Goal: Navigation & Orientation: Understand site structure

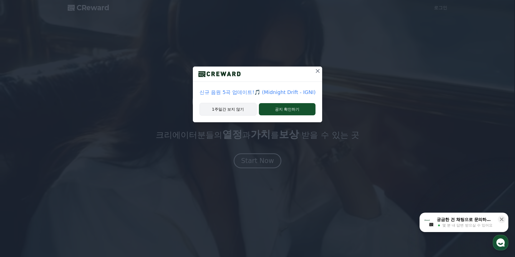
click at [235, 110] on button "1주일간 보지 않기" at bounding box center [227, 109] width 57 height 13
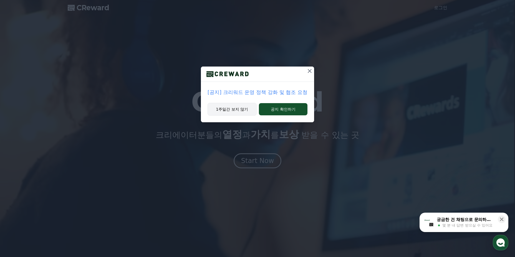
click at [236, 113] on button "1주일간 보지 않기" at bounding box center [232, 109] width 49 height 13
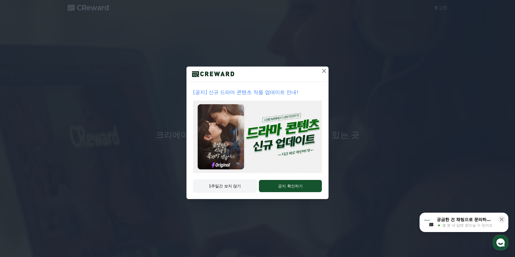
click at [240, 187] on button "1주일간 보지 않기" at bounding box center [225, 186] width 64 height 13
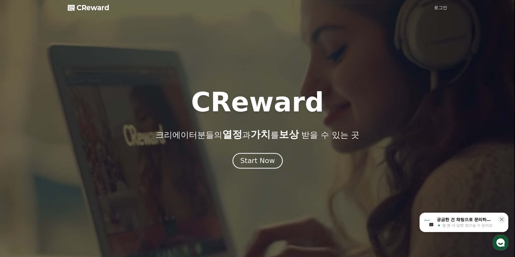
click at [259, 158] on div "Start Now" at bounding box center [257, 160] width 34 height 9
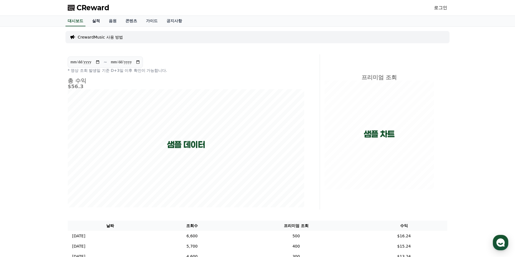
click at [96, 20] on link "실적" at bounding box center [96, 21] width 17 height 11
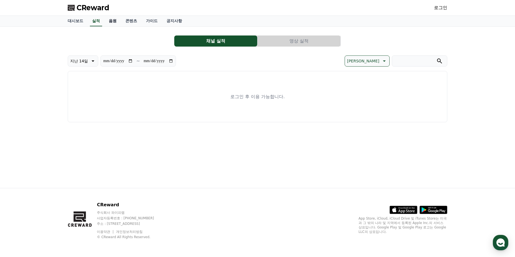
click at [111, 22] on link "음원" at bounding box center [112, 21] width 17 height 11
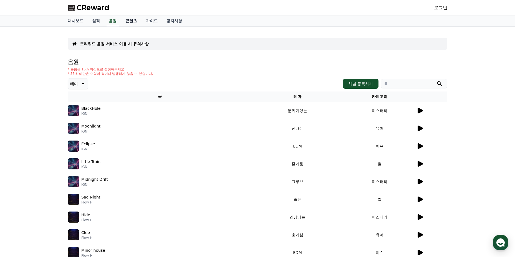
click at [137, 19] on link "콘텐츠" at bounding box center [131, 21] width 21 height 11
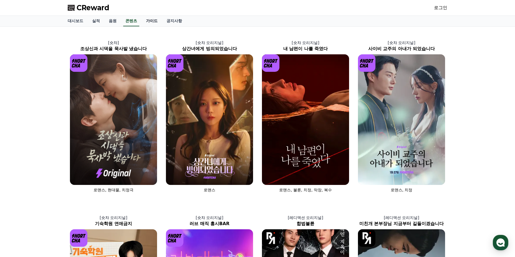
click at [155, 22] on link "가이드" at bounding box center [151, 21] width 21 height 11
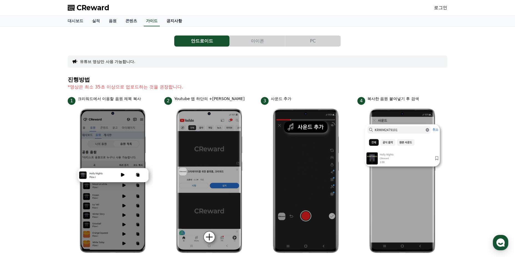
click at [176, 22] on link "공지사항" at bounding box center [174, 21] width 24 height 11
